Goal: Task Accomplishment & Management: Manage account settings

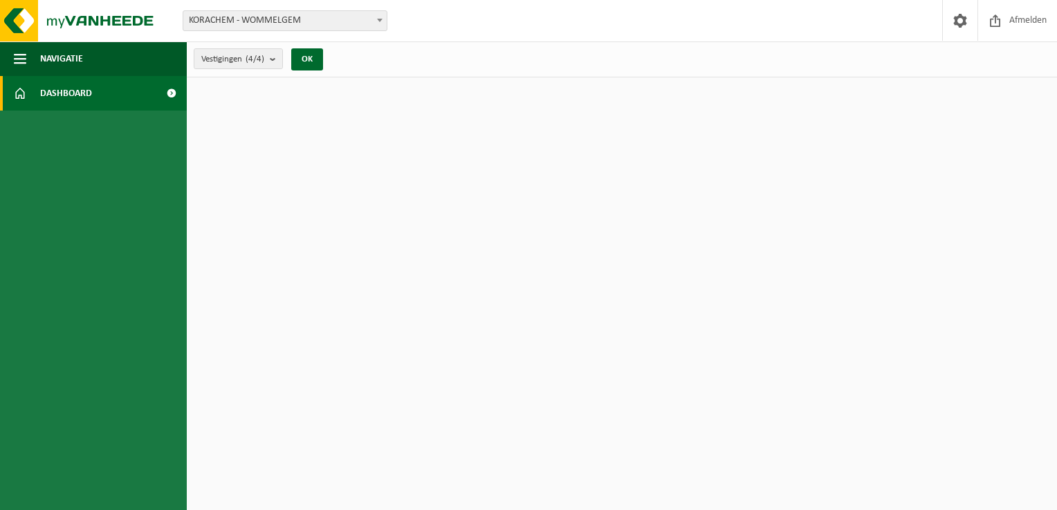
click at [64, 90] on span "Dashboard" at bounding box center [66, 93] width 52 height 35
click at [60, 57] on span "Navigatie" at bounding box center [61, 58] width 43 height 35
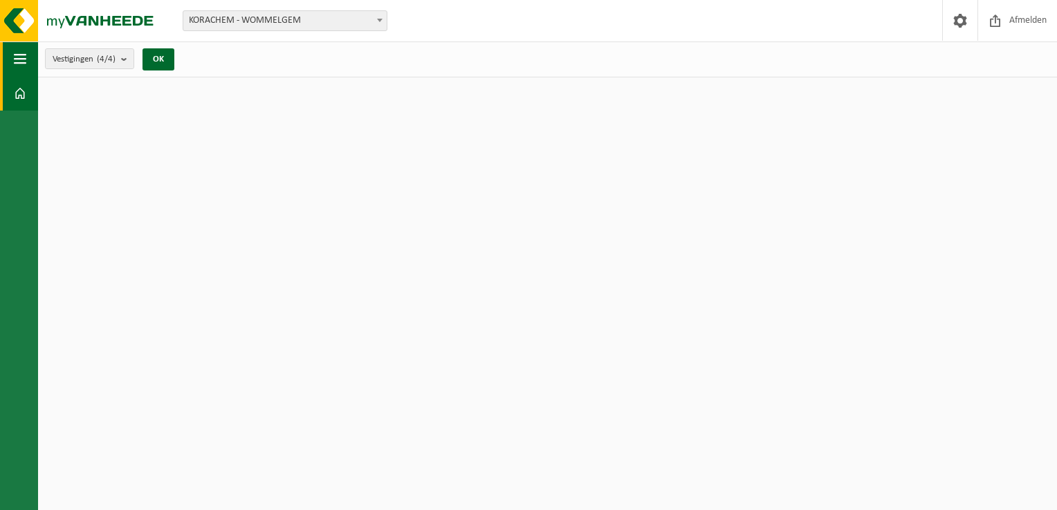
click at [60, 57] on span "Vestigingen (4/4)" at bounding box center [84, 59] width 63 height 21
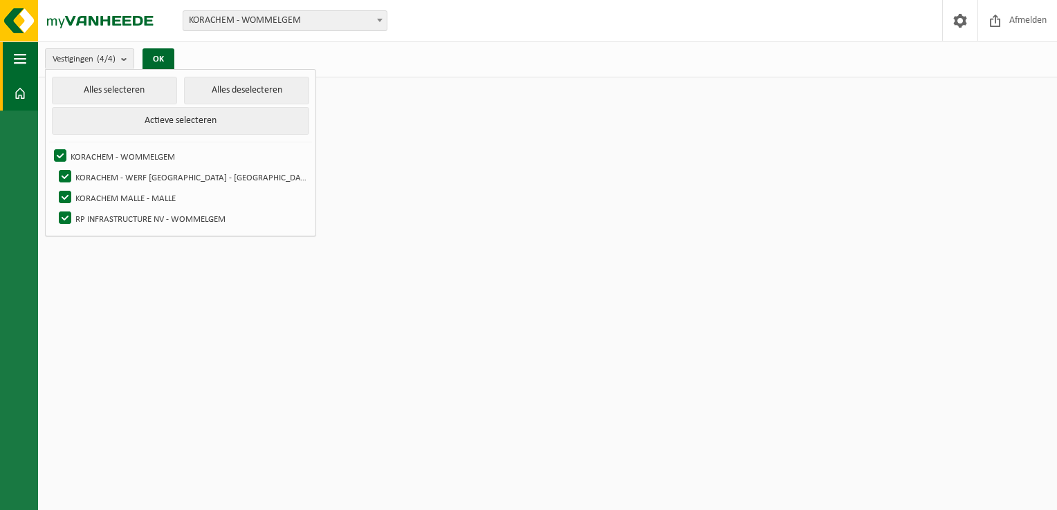
click at [14, 57] on span "button" at bounding box center [20, 58] width 12 height 35
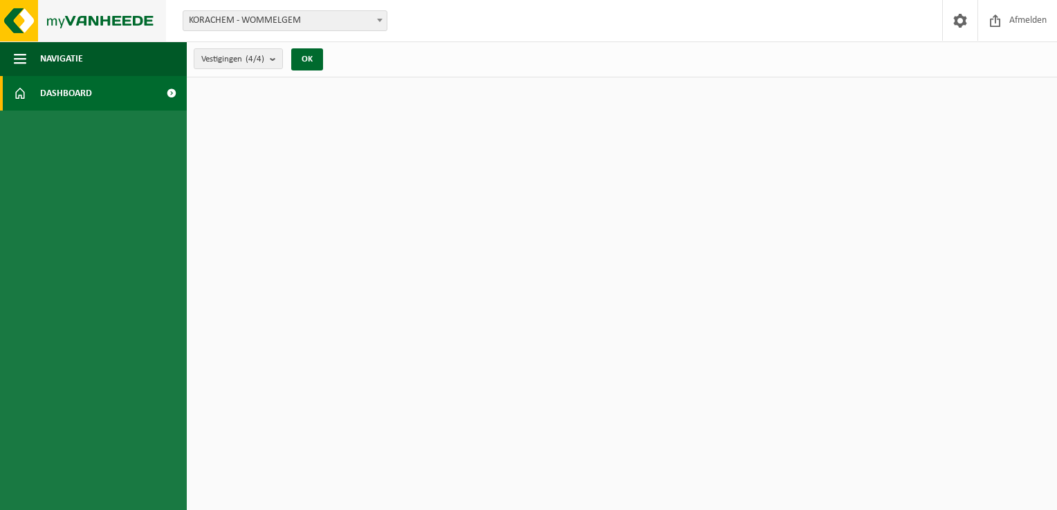
click at [22, 21] on img at bounding box center [83, 20] width 166 height 41
click at [80, 23] on img at bounding box center [83, 20] width 166 height 41
click at [257, 59] on count "(4/4)" at bounding box center [254, 59] width 19 height 9
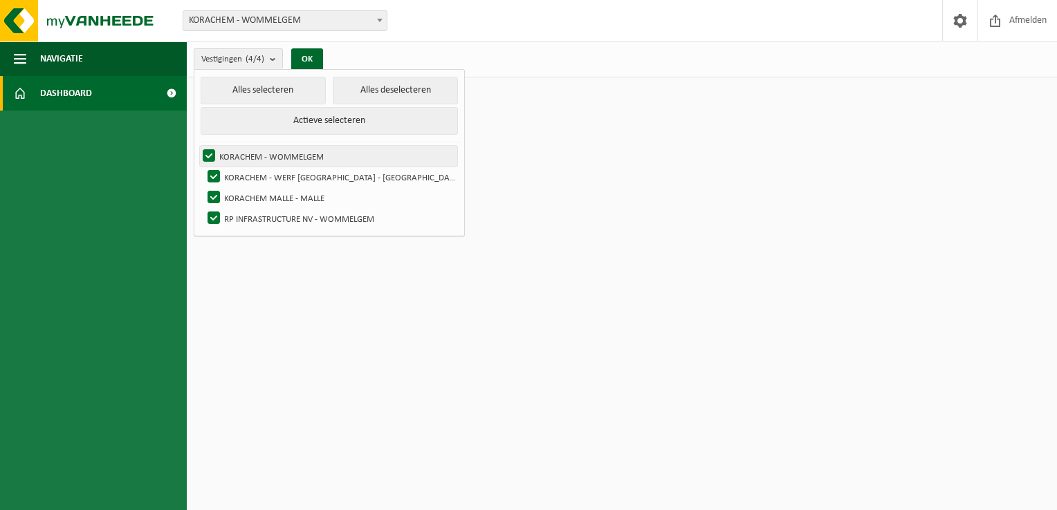
click at [264, 151] on label "KORACHEM - WOMMELGEM" at bounding box center [328, 156] width 257 height 21
click at [198, 146] on input "KORACHEM - WOMMELGEM" at bounding box center [197, 145] width 1 height 1
click at [263, 151] on label "KORACHEM - WOMMELGEM" at bounding box center [328, 156] width 257 height 21
click at [198, 146] on input "KORACHEM - WOMMELGEM" at bounding box center [197, 145] width 1 height 1
checkbox input "true"
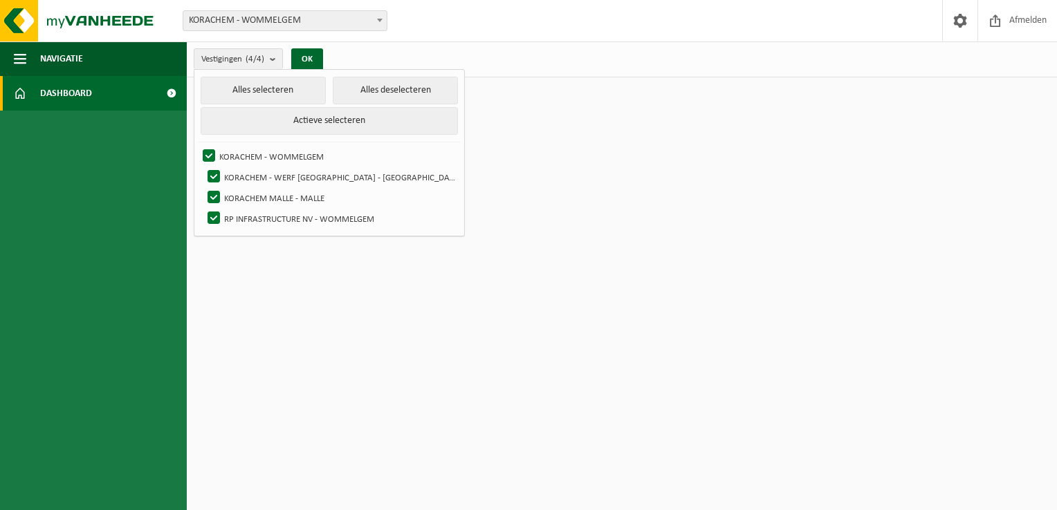
click at [42, 90] on span "Dashboard" at bounding box center [66, 93] width 52 height 35
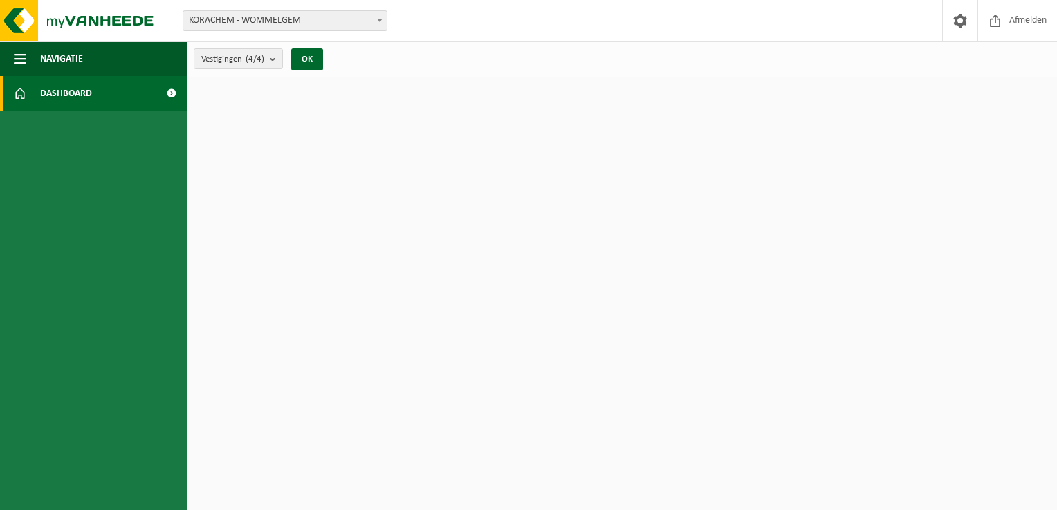
click at [14, 91] on link "Dashboard" at bounding box center [93, 93] width 187 height 35
click at [14, 91] on span at bounding box center [20, 93] width 12 height 35
click at [55, 57] on span "Navigatie" at bounding box center [61, 58] width 43 height 35
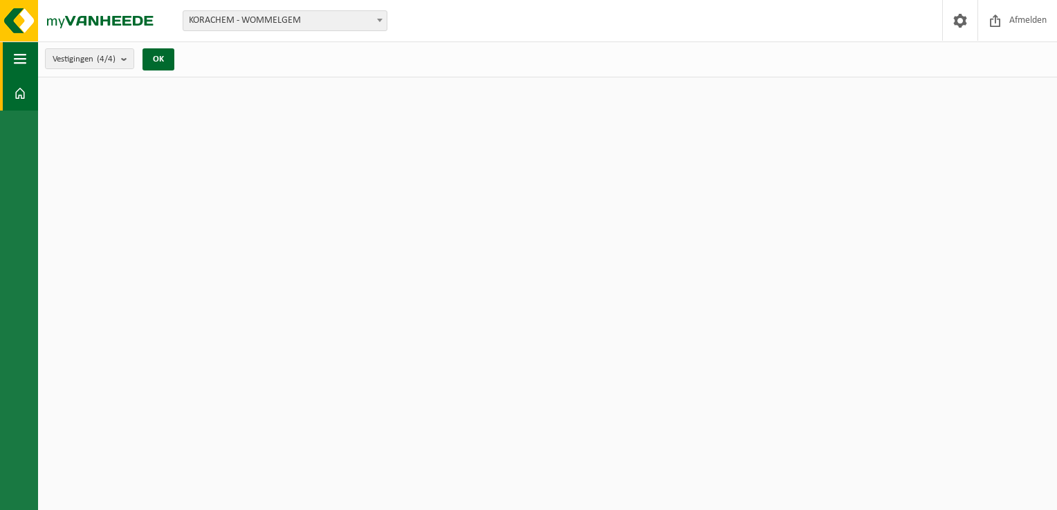
click at [19, 57] on span "button" at bounding box center [20, 58] width 12 height 35
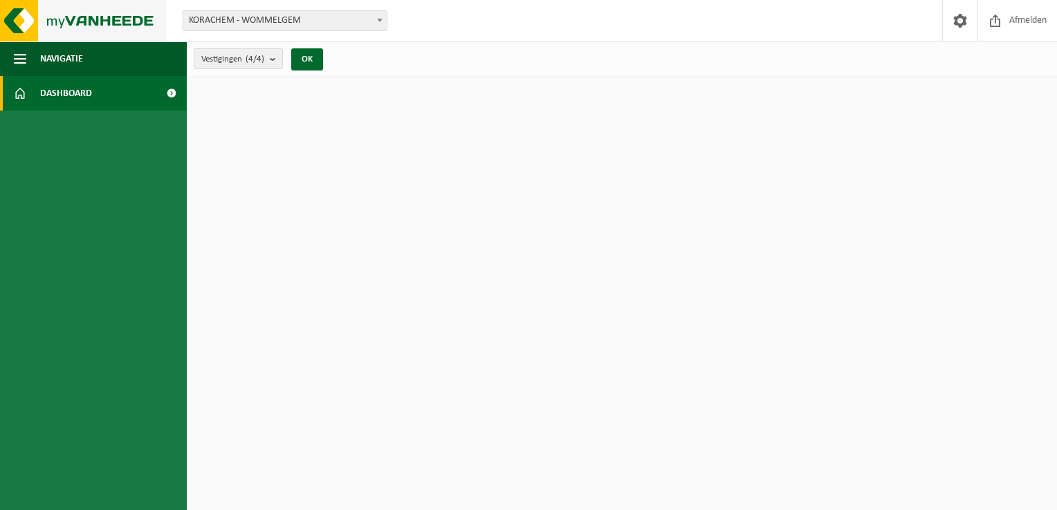
click at [14, 12] on img at bounding box center [83, 20] width 166 height 41
click at [77, 34] on img at bounding box center [83, 20] width 166 height 41
click at [171, 93] on span at bounding box center [171, 93] width 31 height 35
click at [956, 19] on span at bounding box center [959, 20] width 21 height 41
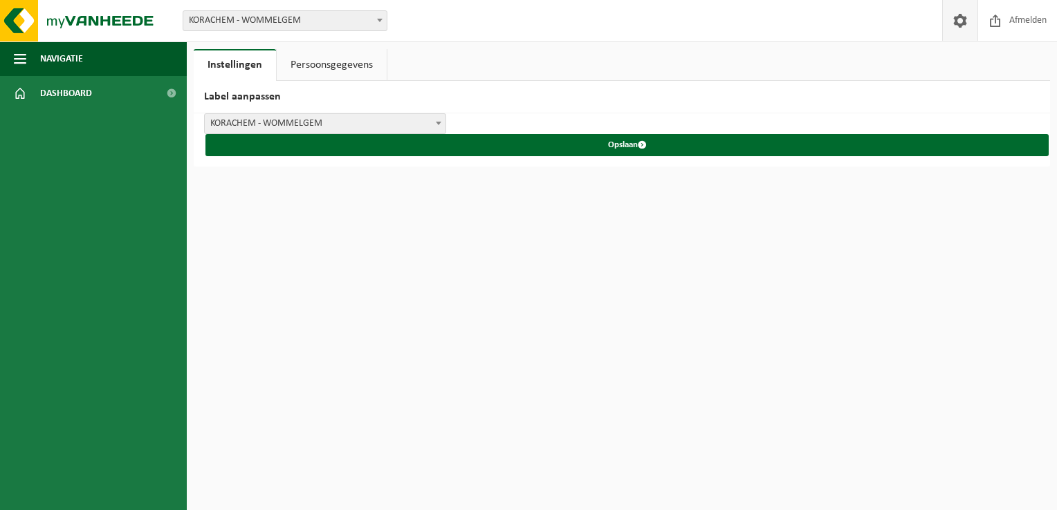
click at [954, 21] on span at bounding box center [959, 20] width 21 height 41
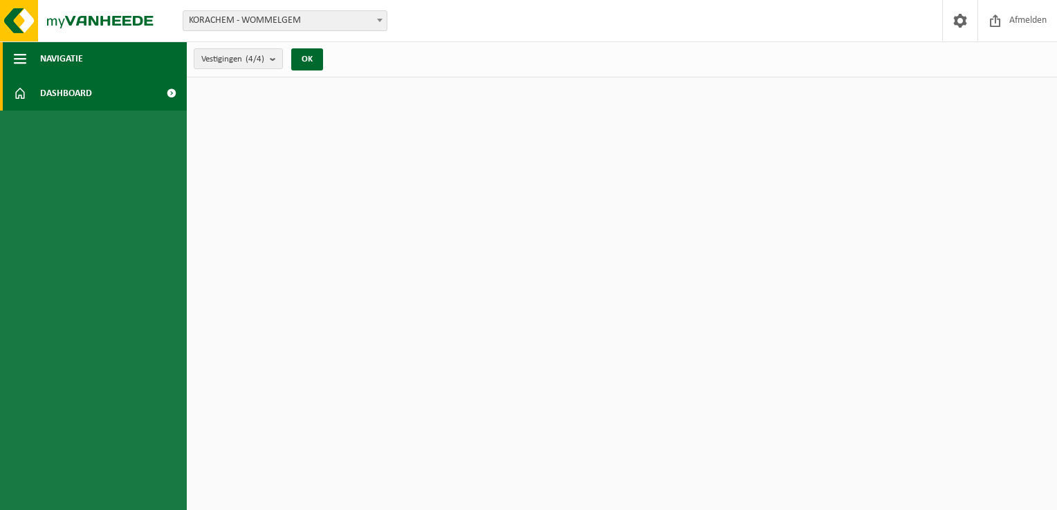
click at [60, 64] on span "Navigatie" at bounding box center [61, 58] width 43 height 35
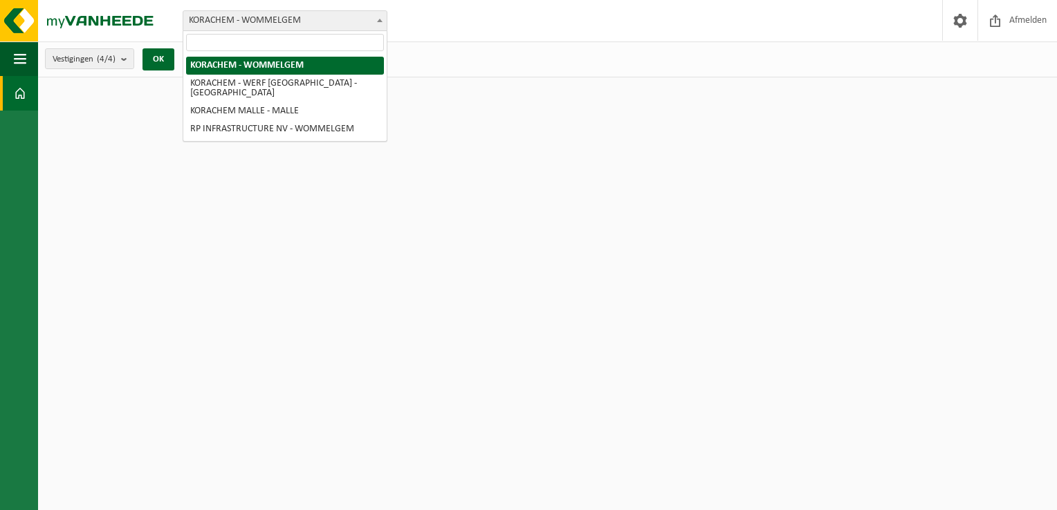
click at [317, 21] on span "KORACHEM - WOMMELGEM" at bounding box center [284, 20] width 203 height 19
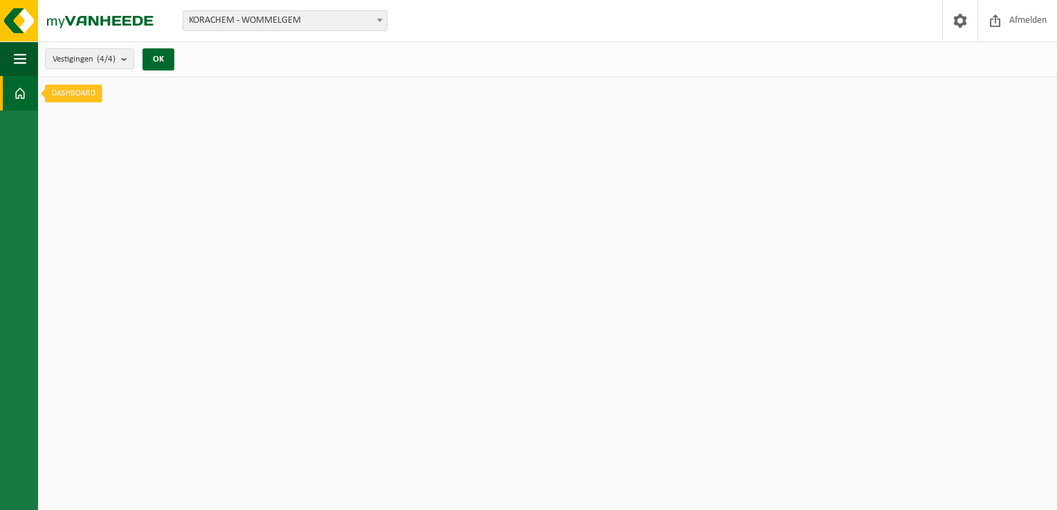
click at [14, 99] on span at bounding box center [20, 93] width 12 height 35
click at [1, 97] on link "Dashboard" at bounding box center [19, 93] width 38 height 35
click at [15, 65] on span "button" at bounding box center [20, 58] width 12 height 35
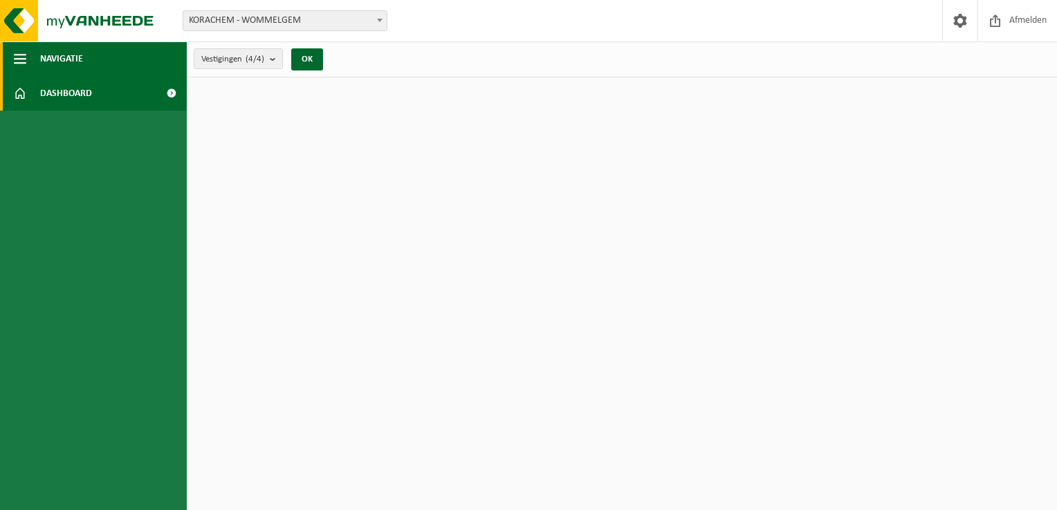
click at [34, 57] on button "Navigatie" at bounding box center [93, 58] width 187 height 35
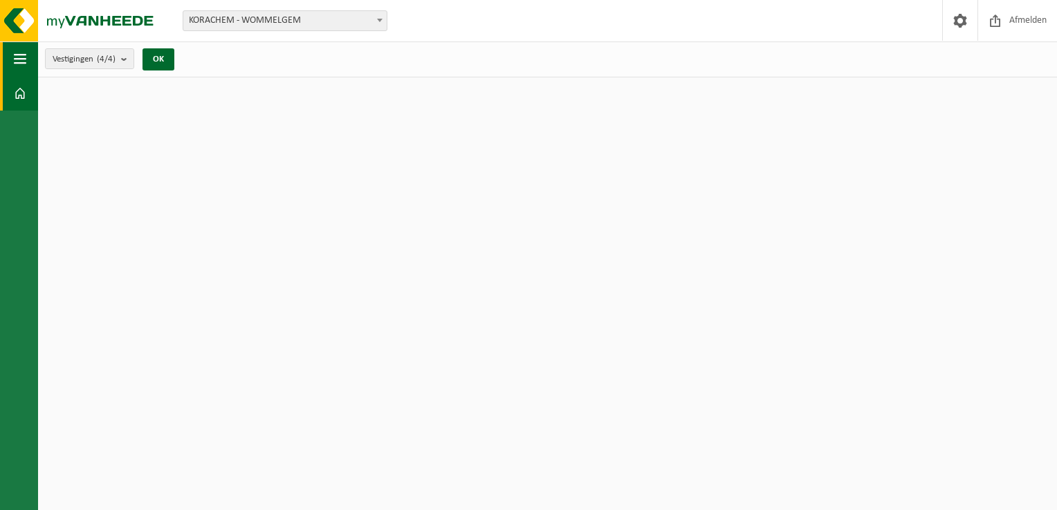
click at [34, 57] on button "Navigatie" at bounding box center [19, 58] width 38 height 35
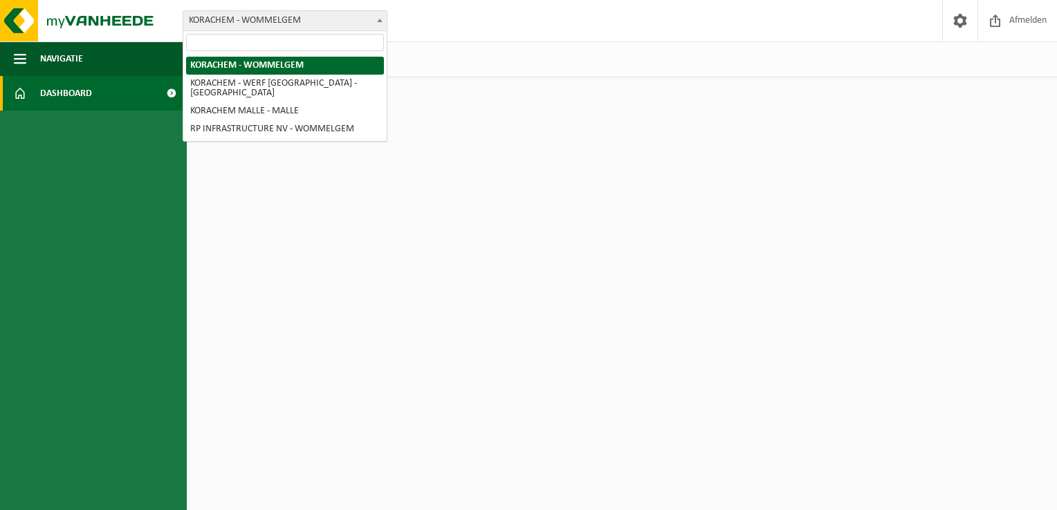
click at [267, 15] on span "KORACHEM - WOMMELGEM" at bounding box center [284, 20] width 203 height 19
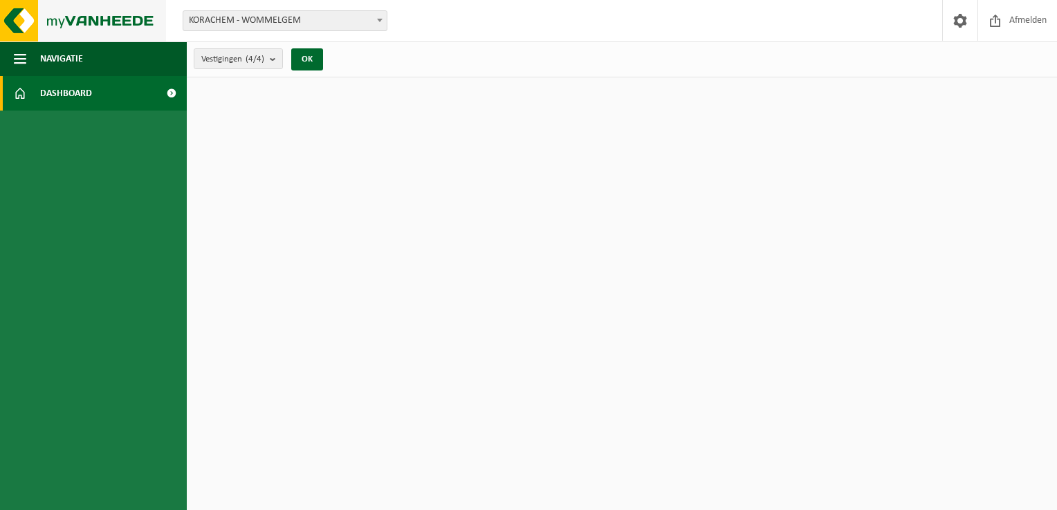
click at [28, 18] on img at bounding box center [83, 20] width 166 height 41
click at [99, 24] on img at bounding box center [83, 20] width 166 height 41
drag, startPoint x: 0, startPoint y: 0, endPoint x: 81, endPoint y: 7, distance: 81.2
click at [0, 24] on html "Vestiging: KORACHEM - WOMMELGEM KORACHEM - WERF OOSTENDE - OOSTENDE KORACHEM MA…" at bounding box center [528, 255] width 1057 height 510
